Goal: Obtain resource: Obtain resource

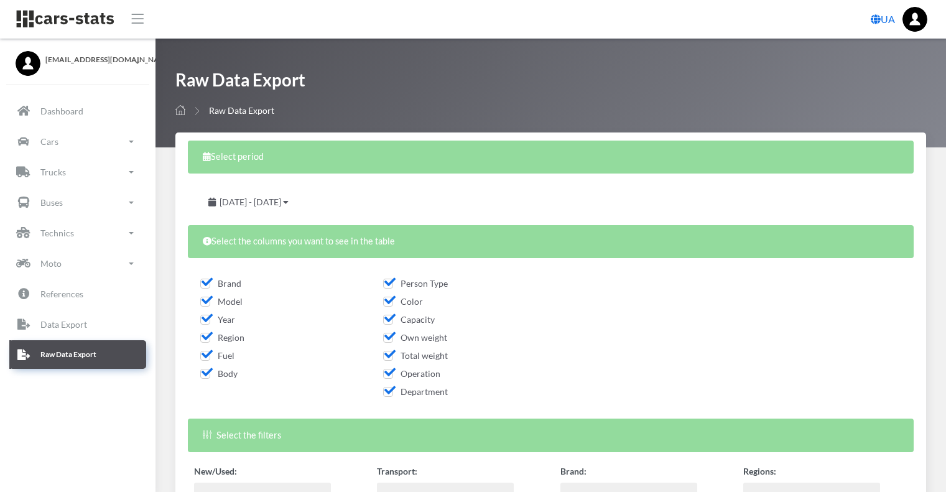
select select
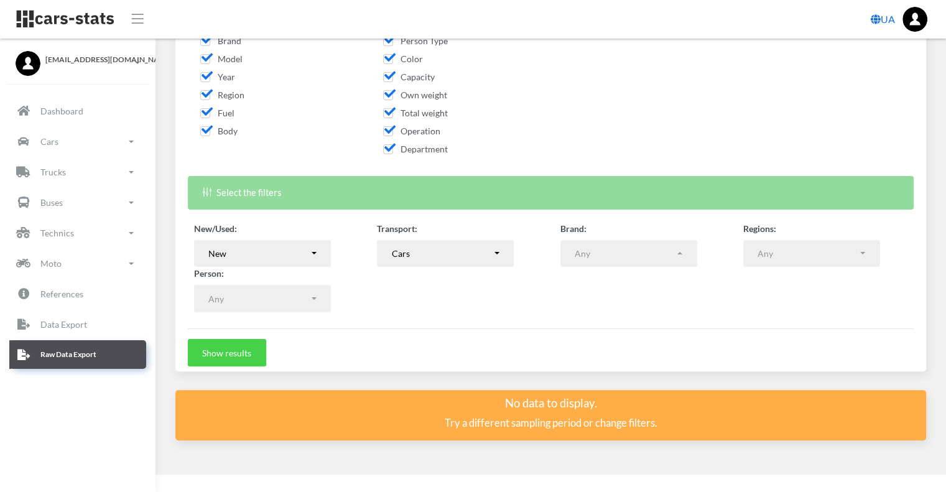
scroll to position [9, 9]
click at [205, 348] on button "Show results" at bounding box center [227, 352] width 78 height 27
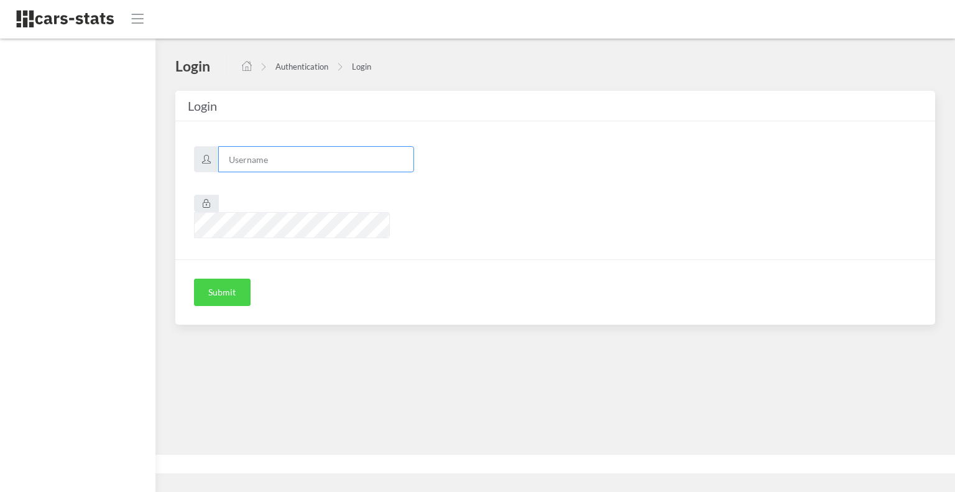
type input "skoda"
click at [211, 279] on button "Submit" at bounding box center [222, 292] width 57 height 27
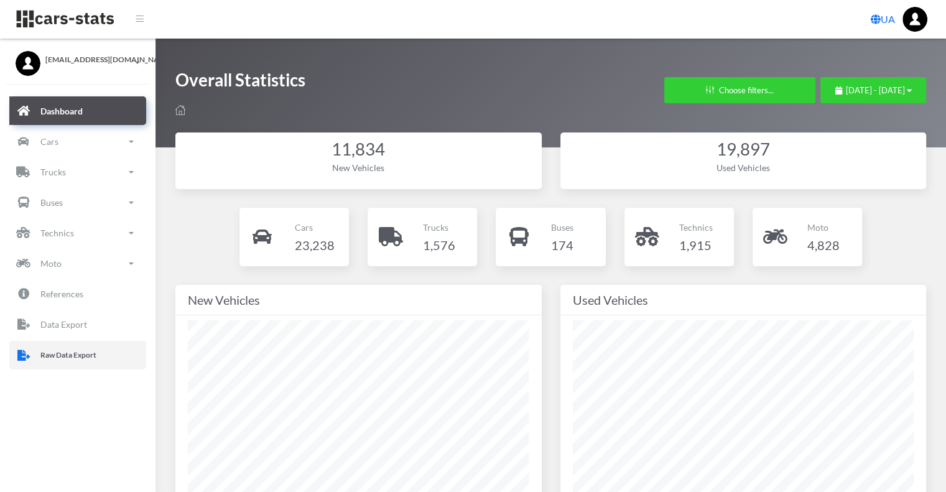
click at [34, 353] on link "Raw Data Export" at bounding box center [77, 355] width 137 height 29
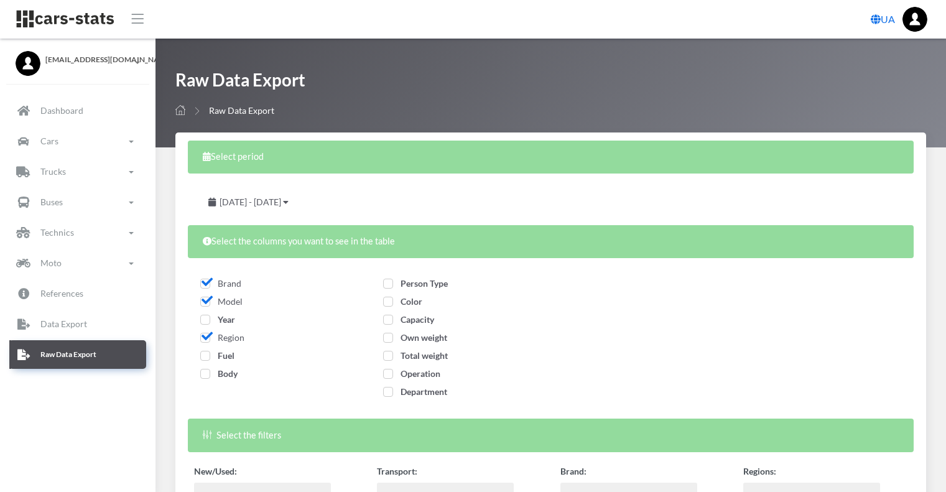
select select
click at [281, 206] on span "July 28, 2025 - August 27, 2025" at bounding box center [251, 202] width 62 height 11
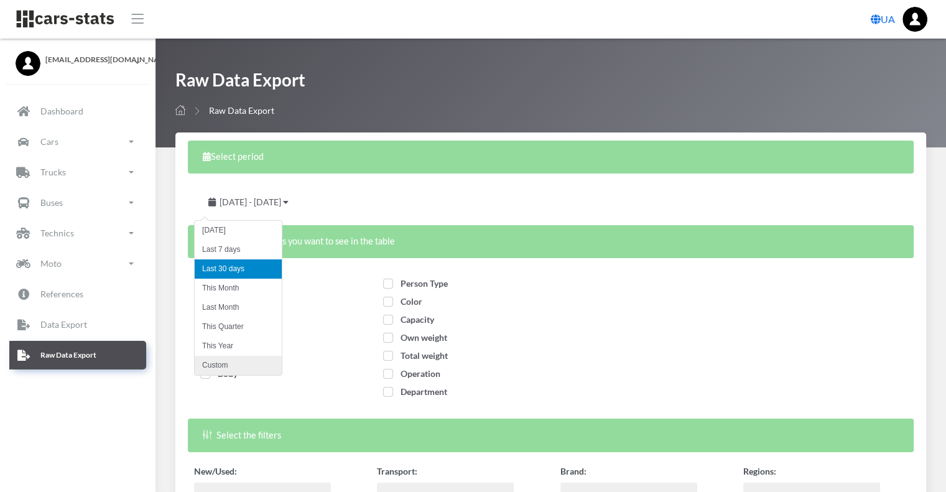
click at [229, 364] on li "Custom" at bounding box center [238, 365] width 87 height 19
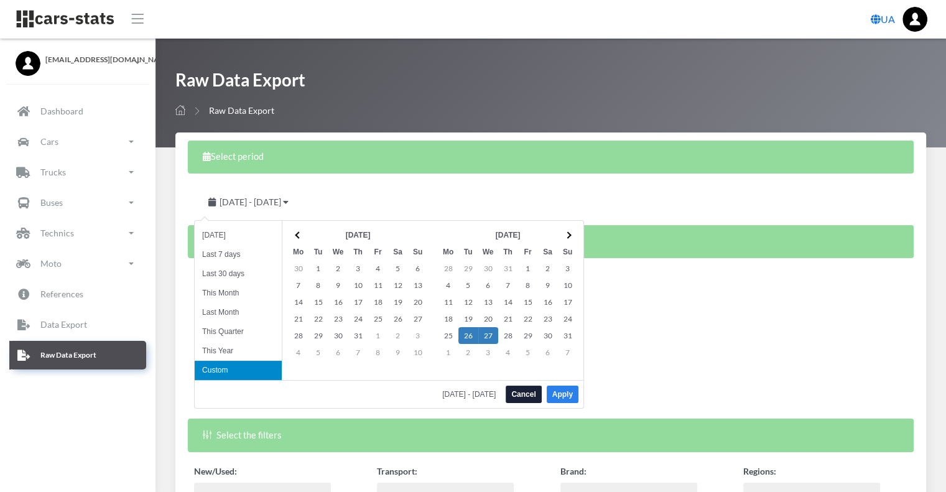
click at [565, 399] on button "Apply" at bounding box center [563, 394] width 32 height 17
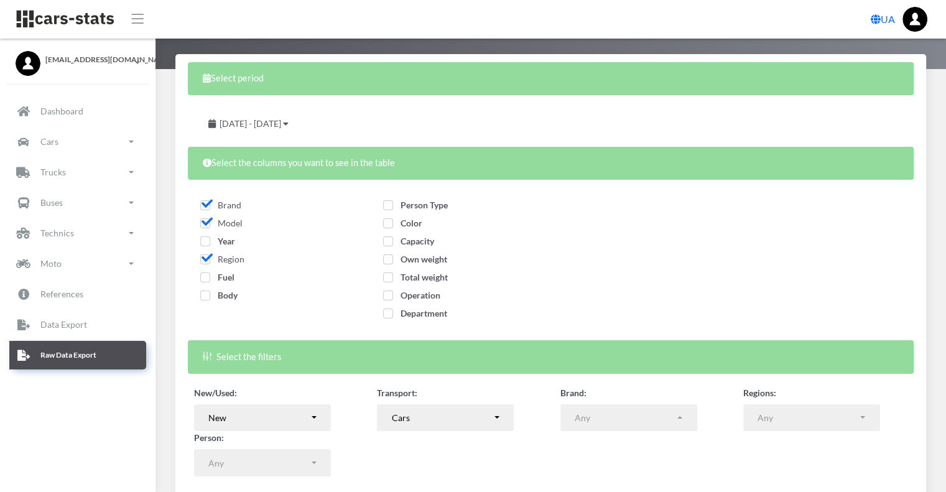
scroll to position [174, 0]
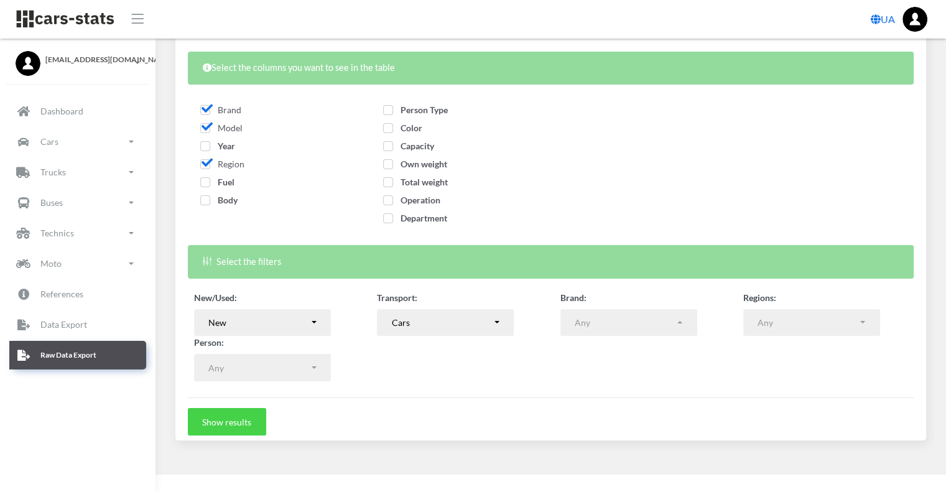
click at [229, 425] on button "Show results" at bounding box center [227, 421] width 78 height 27
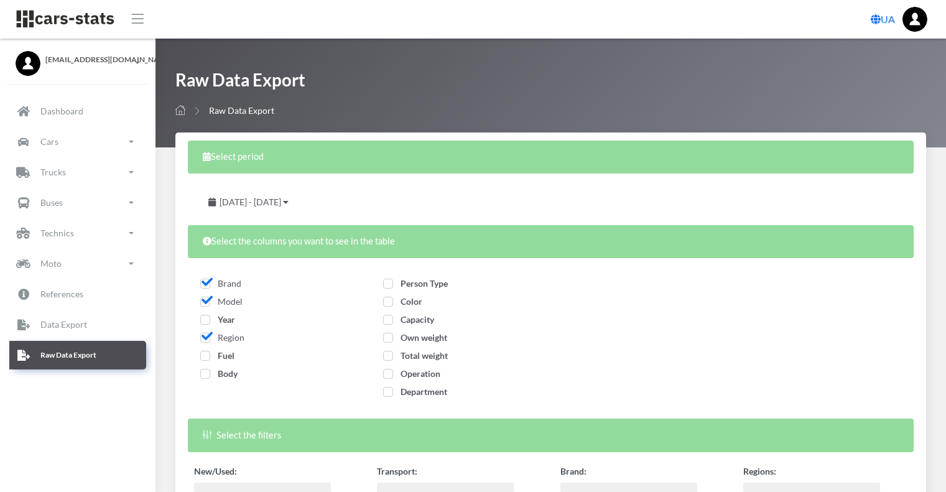
select select
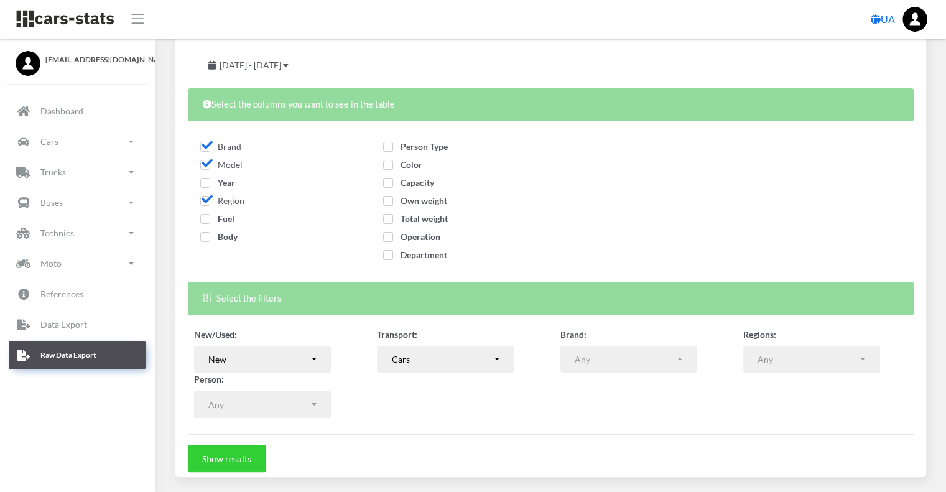
scroll to position [243, 0]
